Goal: Task Accomplishment & Management: Complete application form

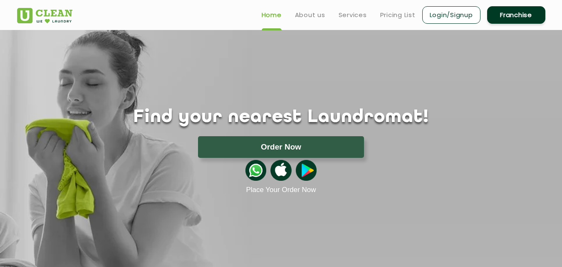
click at [300, 170] on img at bounding box center [306, 170] width 21 height 21
click at [538, 15] on link "Franchise" at bounding box center [516, 14] width 58 height 17
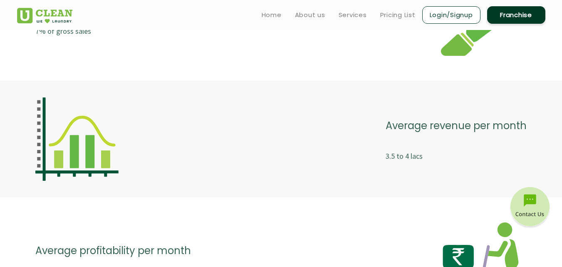
scroll to position [1649, 0]
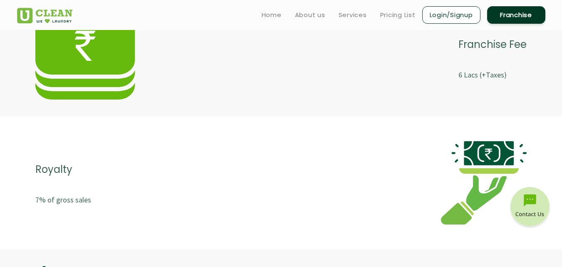
click at [467, 13] on link "Login/Signup" at bounding box center [451, 14] width 58 height 17
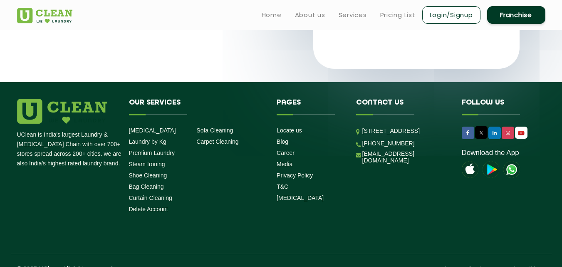
scroll to position [176, 0]
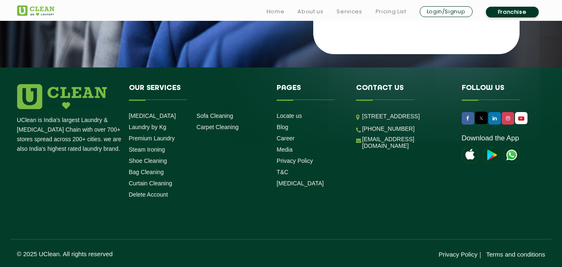
click at [495, 151] on img at bounding box center [491, 154] width 17 height 17
click at [503, 154] on img at bounding box center [511, 154] width 17 height 17
click at [472, 150] on img at bounding box center [470, 154] width 17 height 17
click at [469, 154] on img at bounding box center [470, 154] width 17 height 17
